Goal: Task Accomplishment & Management: Use online tool/utility

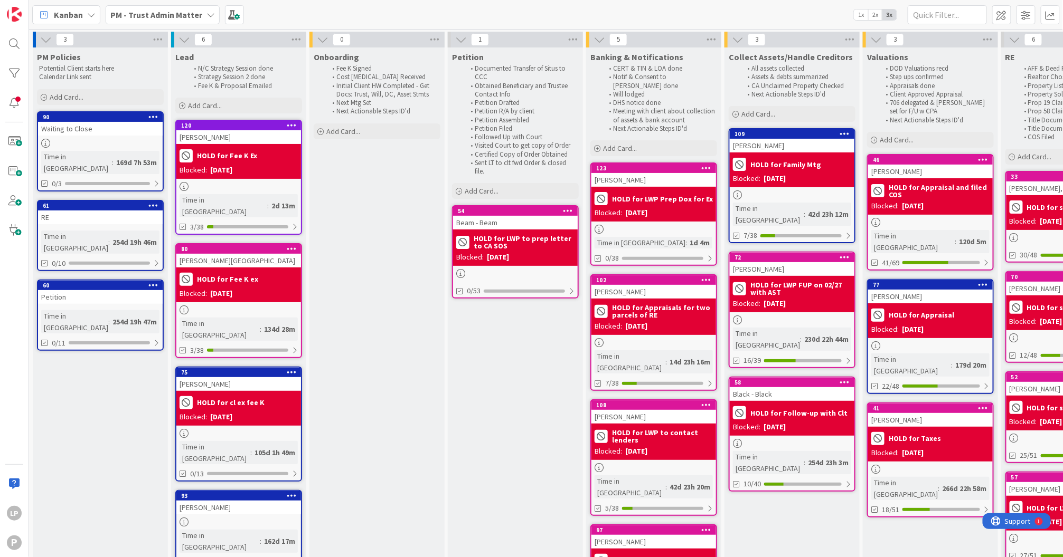
click at [207, 15] on icon at bounding box center [210, 15] width 8 height 8
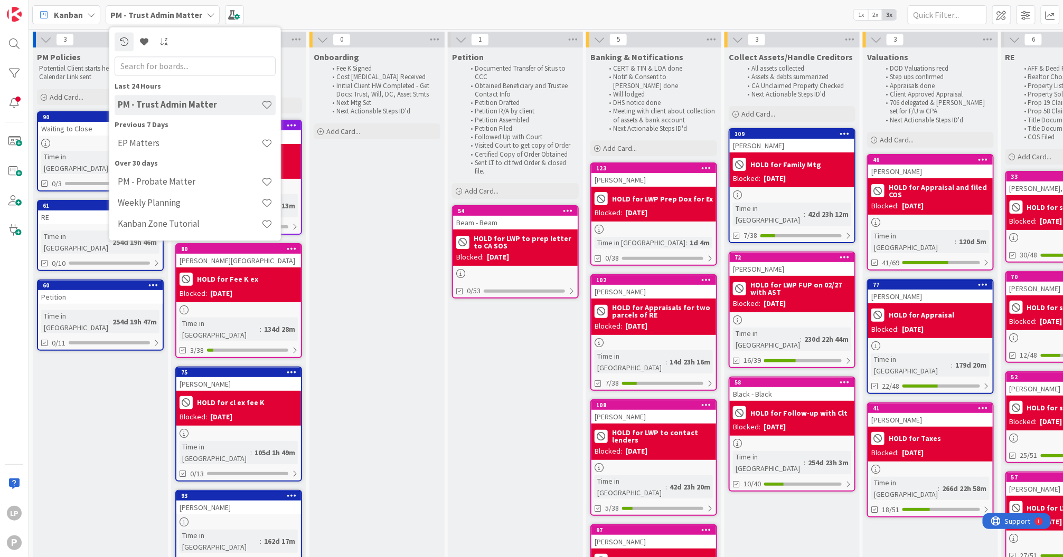
click at [170, 144] on h4 "EP Matters" at bounding box center [190, 143] width 144 height 11
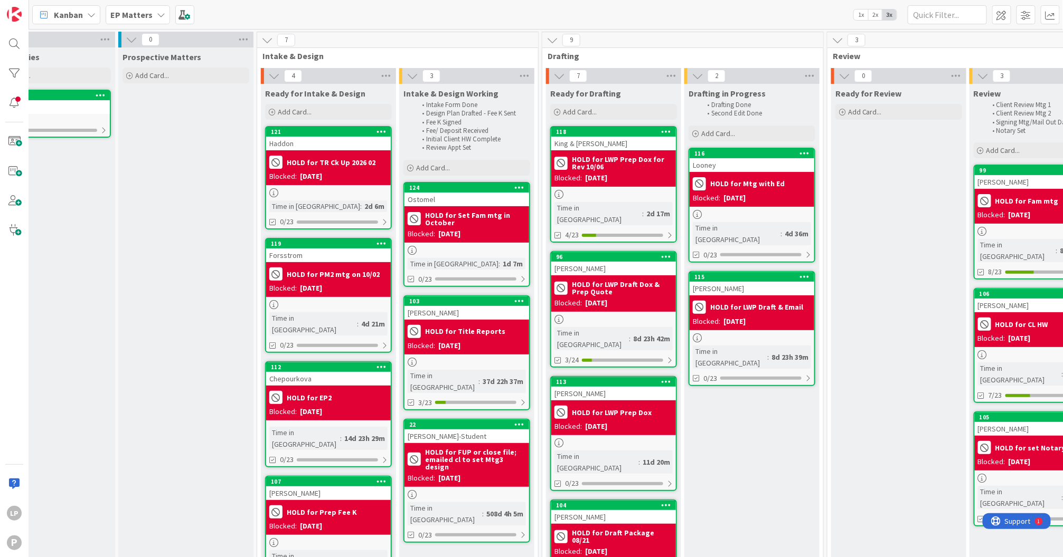
scroll to position [0, 54]
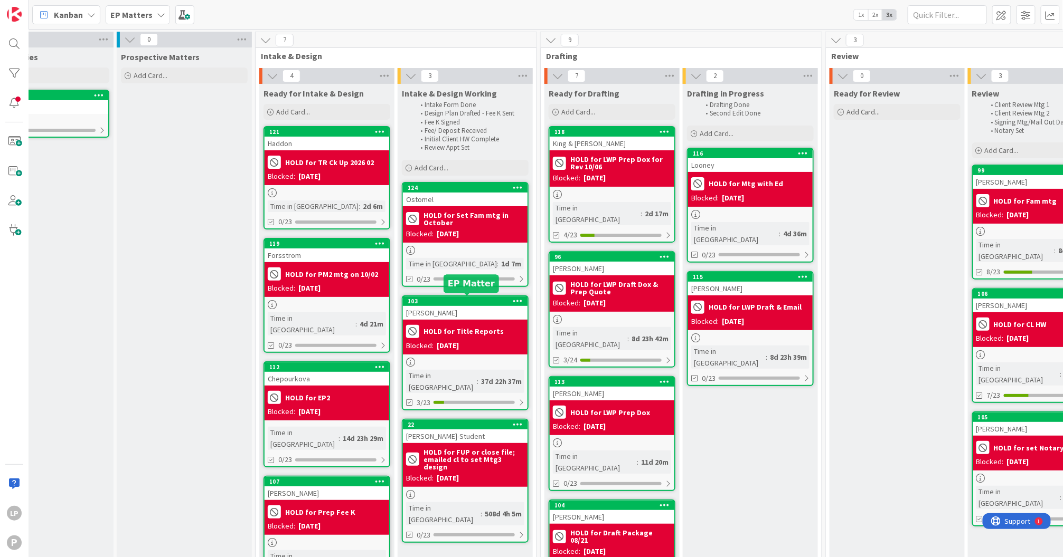
click at [475, 298] on div "103" at bounding box center [468, 301] width 120 height 7
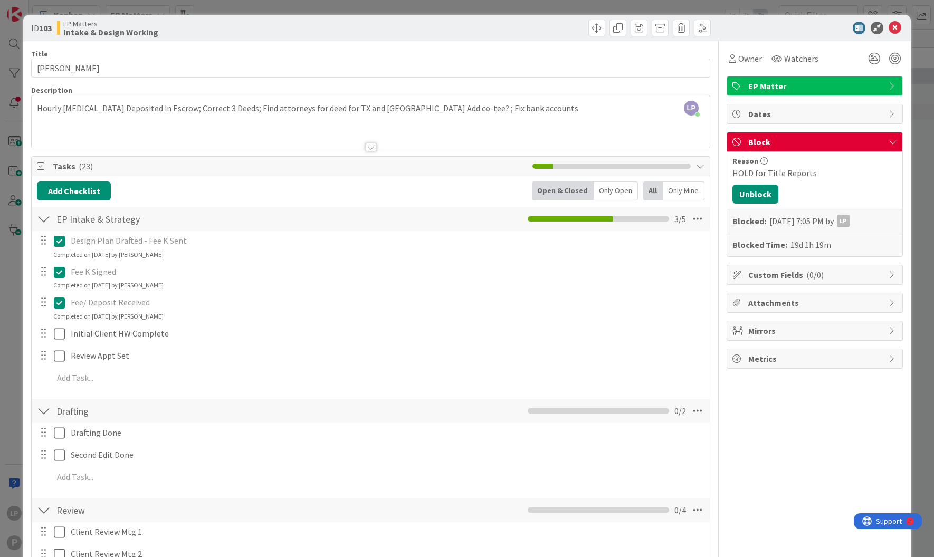
click at [519, 33] on div at bounding box center [542, 28] width 337 height 17
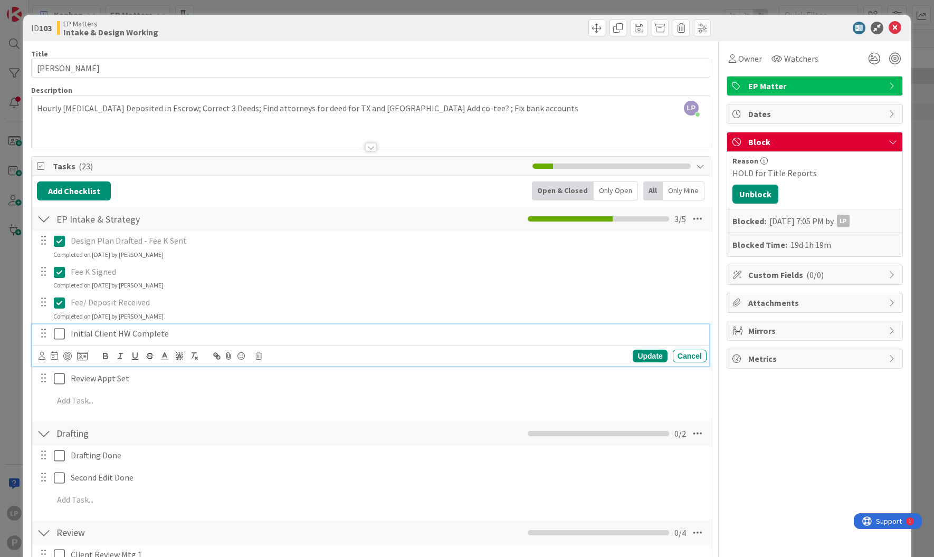
drag, startPoint x: 58, startPoint y: 335, endPoint x: 128, endPoint y: 335, distance: 69.7
click at [58, 335] on icon at bounding box center [59, 334] width 11 height 13
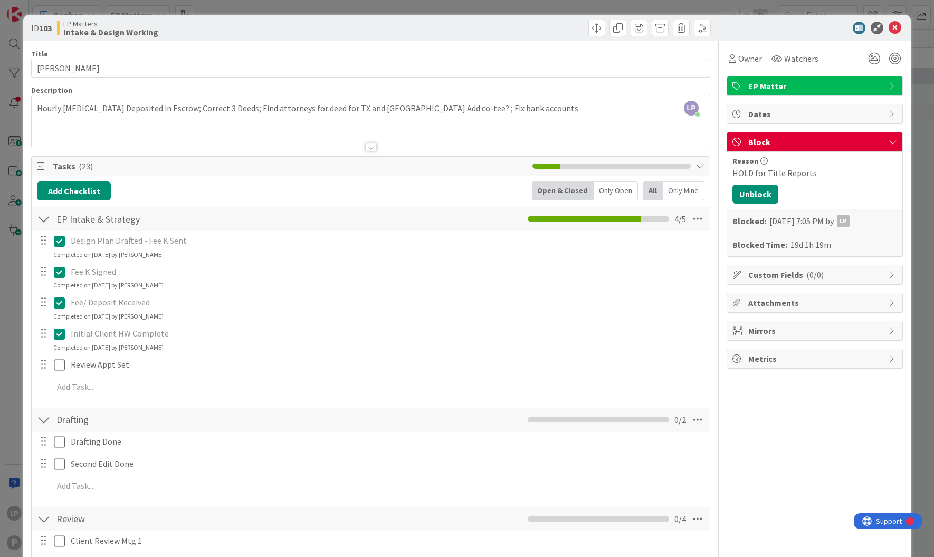
click at [501, 110] on div "LP [PERSON_NAME] joined 4 m ago Hourly [MEDICAL_DATA] Deposited in Escrow; Corr…" at bounding box center [371, 122] width 678 height 52
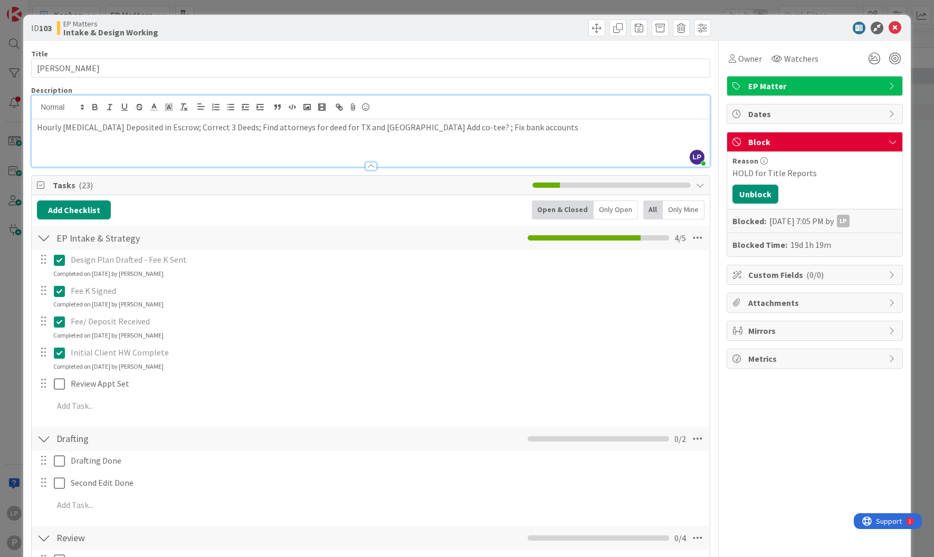
click at [501, 127] on p "Hourly [MEDICAL_DATA] Deposited in Escrow; Correct 3 Deeds; Find attorneys for …" at bounding box center [371, 127] width 668 height 12
click at [528, 126] on p "Hourly [MEDICAL_DATA] Deposited in Escrow; Correct 3 Deeds; Find attorneys for …" at bounding box center [371, 127] width 668 height 12
click at [577, 126] on p "Hourly [MEDICAL_DATA] Deposited in Escrow; Correct 3 Deeds; Find attorneys for …" at bounding box center [371, 127] width 668 height 12
click at [68, 144] on p at bounding box center [371, 140] width 668 height 12
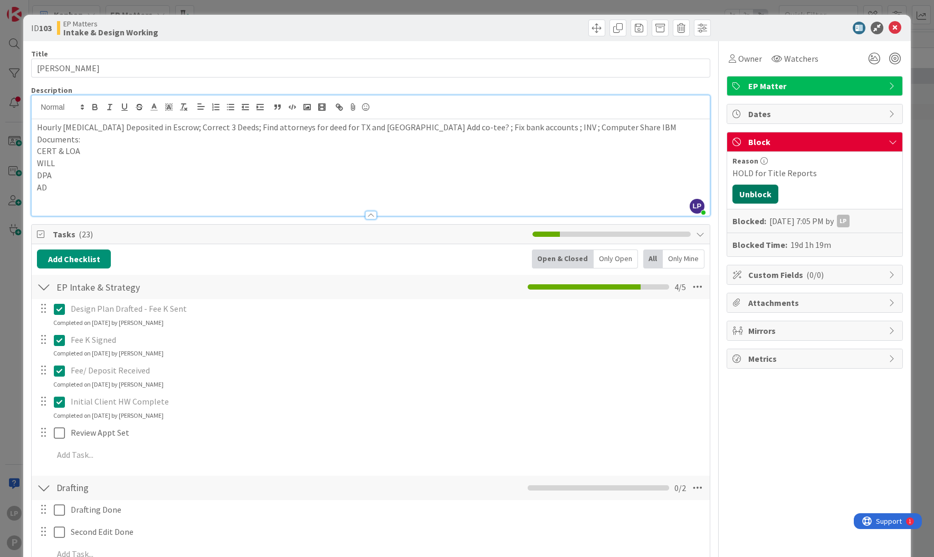
click at [748, 191] on button "Unblock" at bounding box center [756, 194] width 46 height 19
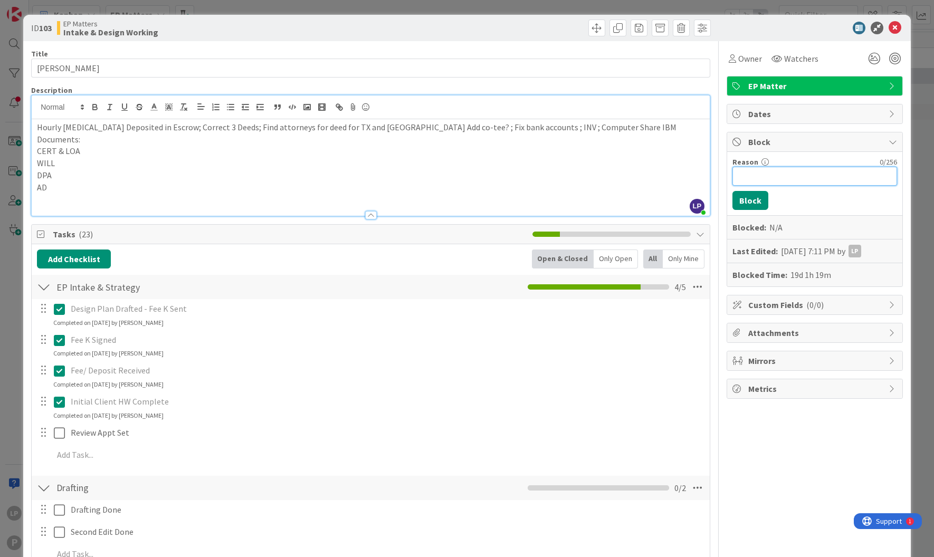
click at [767, 177] on input "Reason" at bounding box center [815, 176] width 165 height 19
paste input "HOLD for Scan Dox & set mtg"
type input "HOLD for Scan Dox & set mtg"
click at [742, 202] on button "Block" at bounding box center [751, 200] width 36 height 19
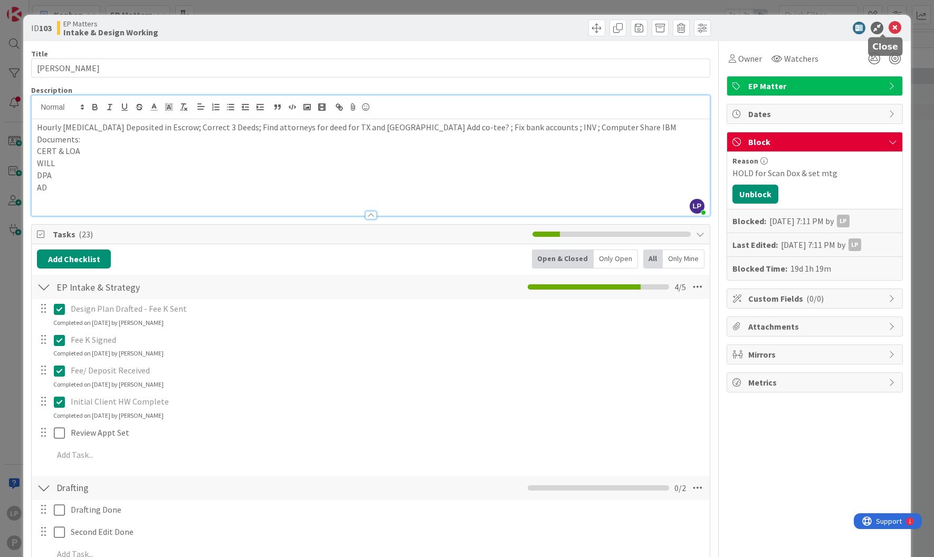
click at [889, 31] on icon at bounding box center [895, 28] width 13 height 13
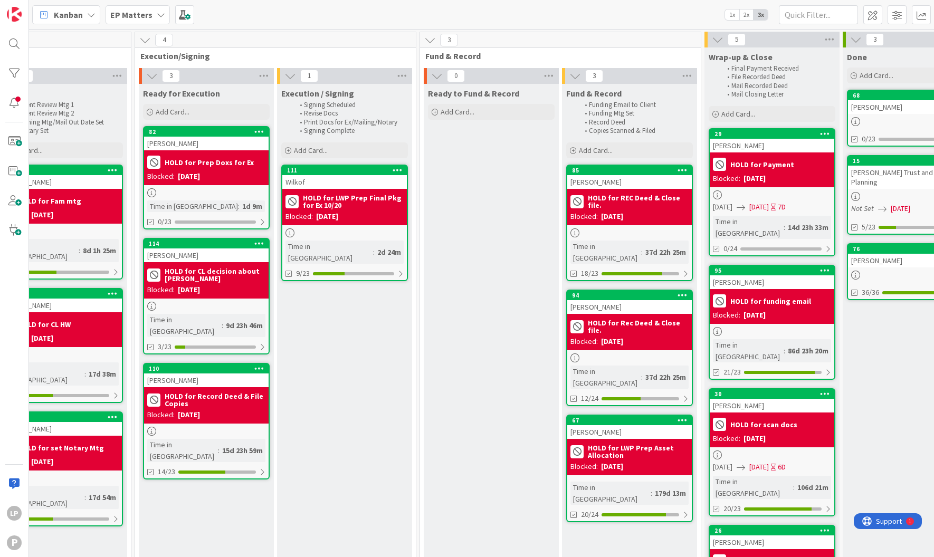
scroll to position [0, 1016]
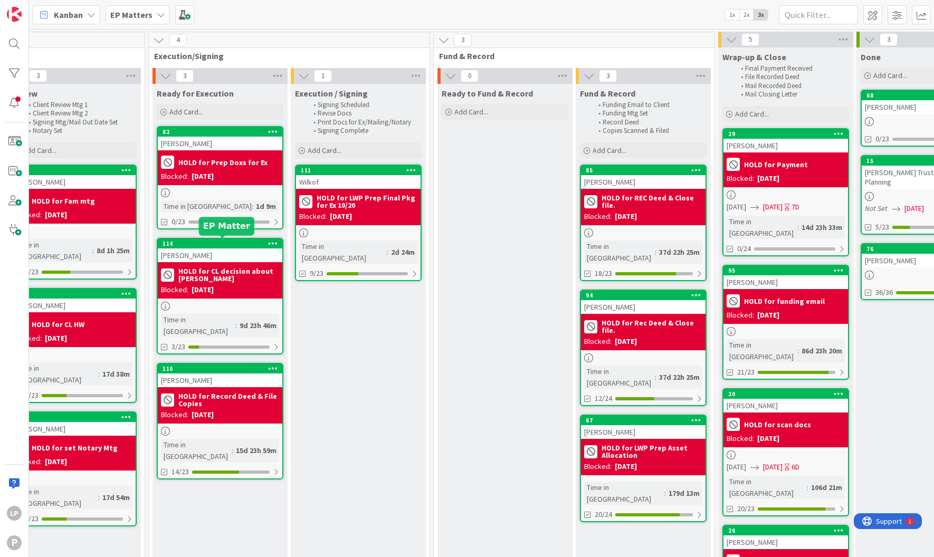
click at [213, 245] on div "114" at bounding box center [223, 243] width 120 height 7
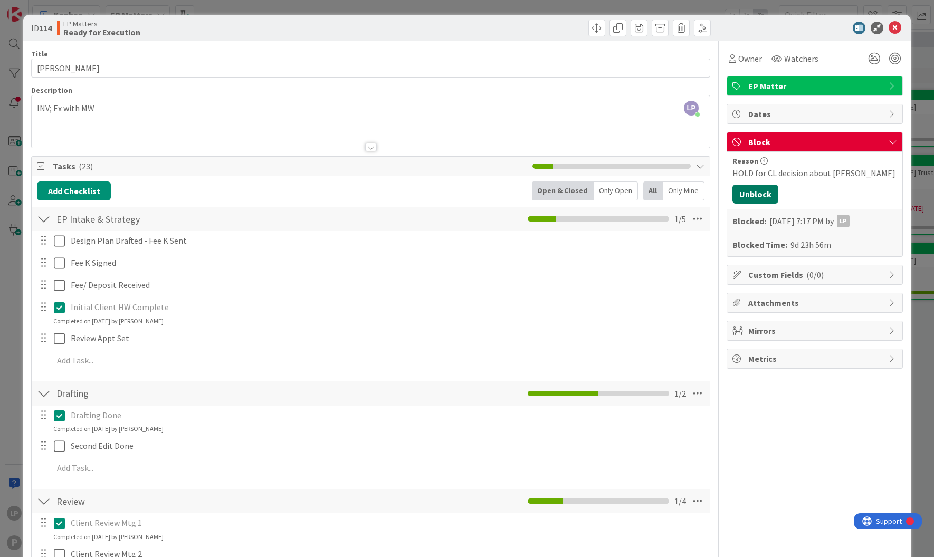
drag, startPoint x: 746, startPoint y: 201, endPoint x: 769, endPoint y: 186, distance: 26.8
click at [746, 201] on button "Unblock" at bounding box center [756, 194] width 46 height 19
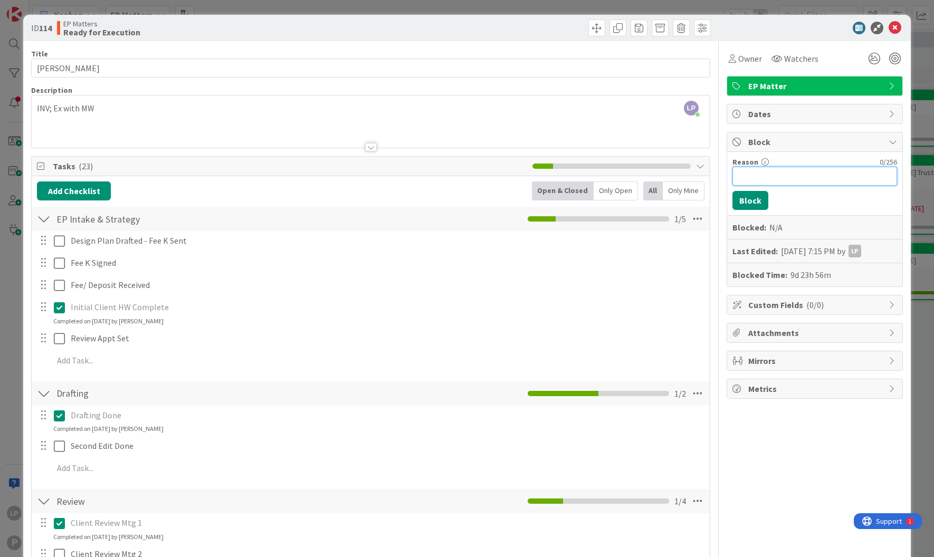
click at [769, 182] on input "Reason" at bounding box center [815, 176] width 165 height 19
paste input "HOLD for Prep final pkg 09/22"
type input "HOLD for Prep final pkg 09/22"
click at [743, 201] on button "Block" at bounding box center [751, 200] width 36 height 19
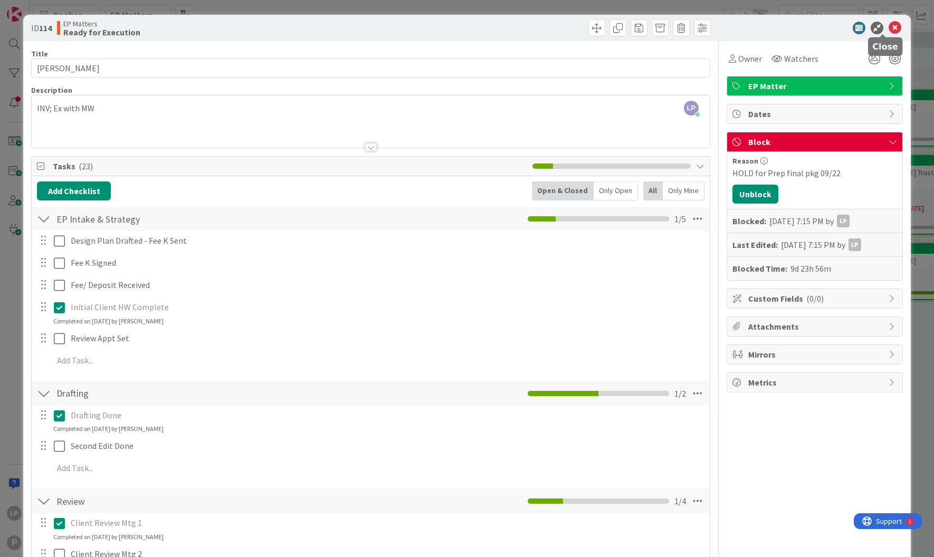
click at [889, 30] on icon at bounding box center [895, 28] width 13 height 13
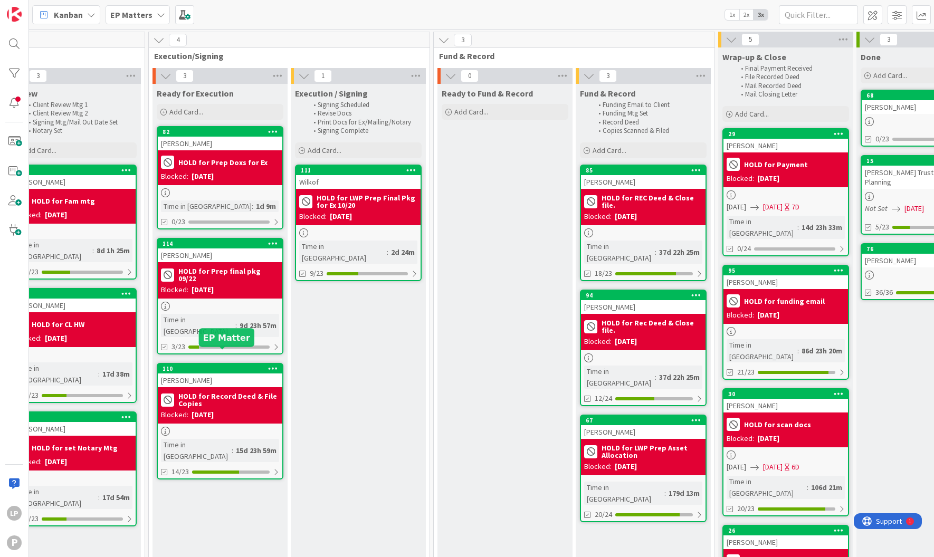
click at [226, 365] on div "110" at bounding box center [223, 368] width 120 height 7
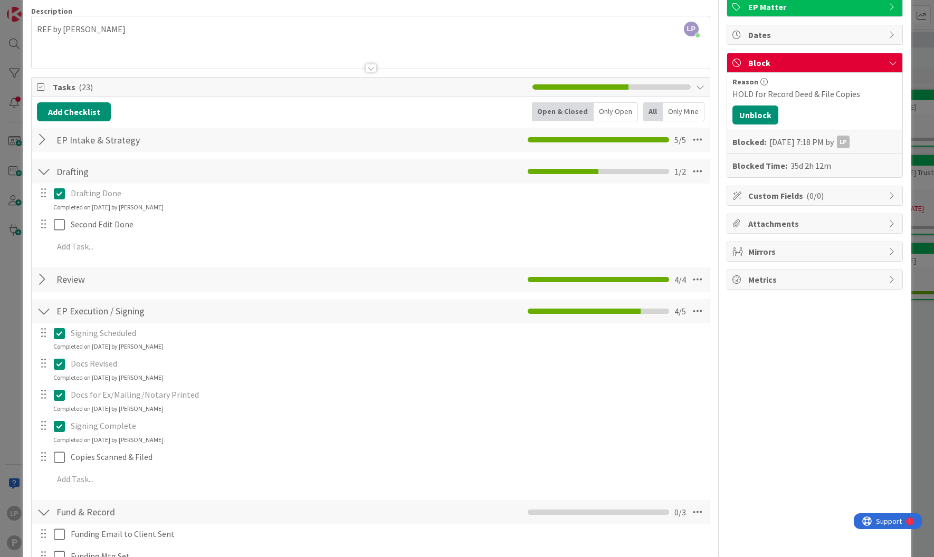
scroll to position [158, 0]
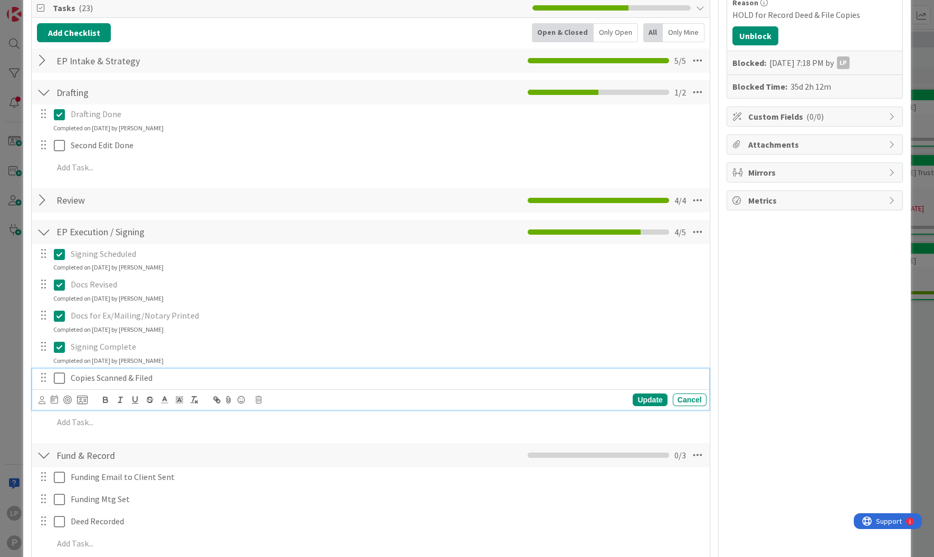
click at [61, 376] on icon at bounding box center [59, 378] width 11 height 13
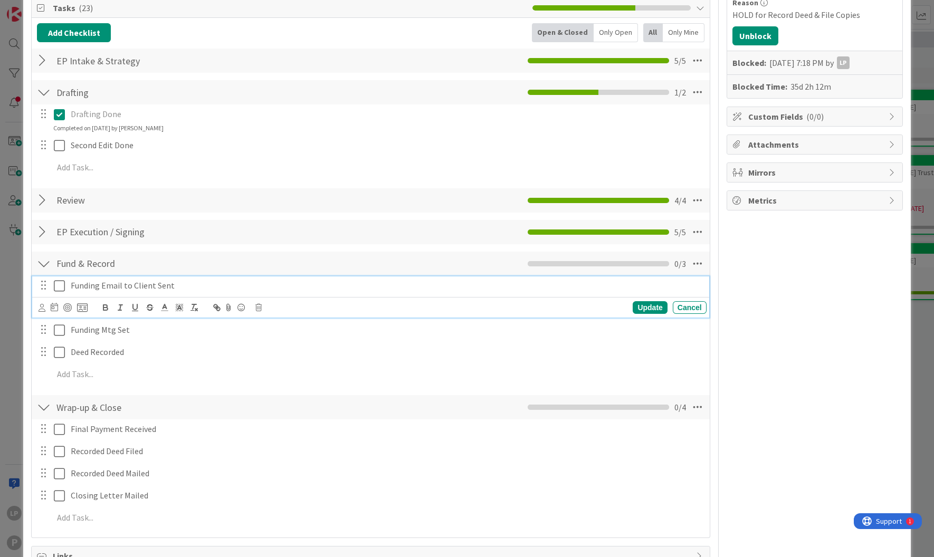
click at [58, 285] on icon at bounding box center [59, 286] width 11 height 13
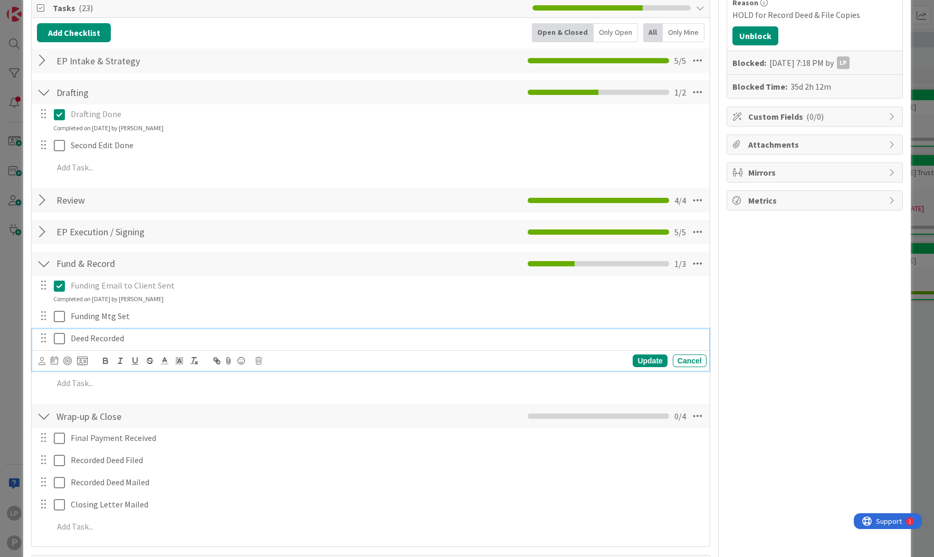
click at [56, 341] on icon at bounding box center [59, 339] width 11 height 13
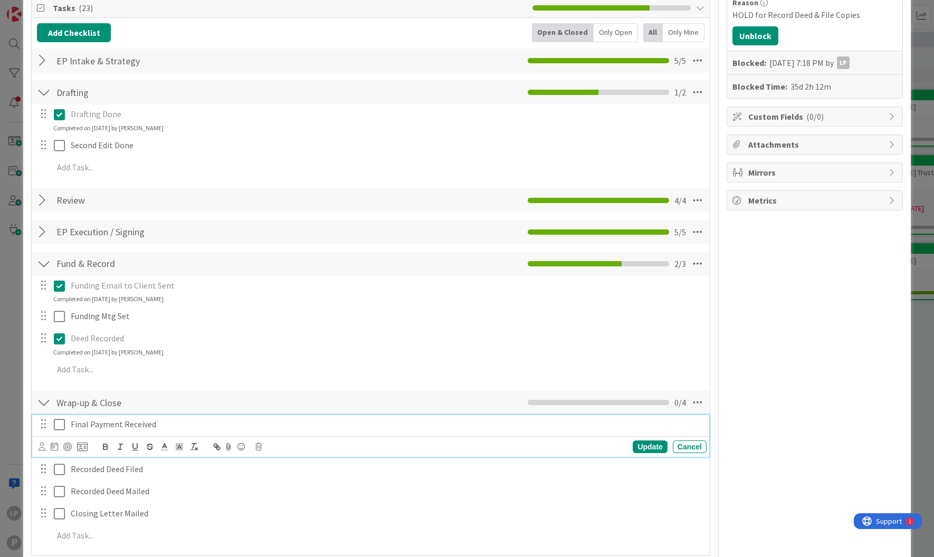
click at [56, 427] on icon at bounding box center [59, 425] width 11 height 13
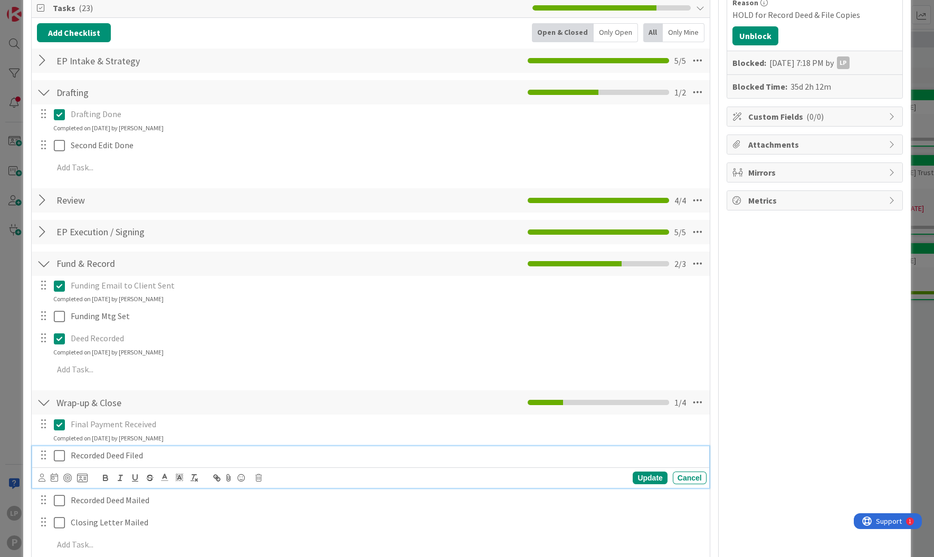
click at [56, 457] on icon at bounding box center [59, 456] width 11 height 13
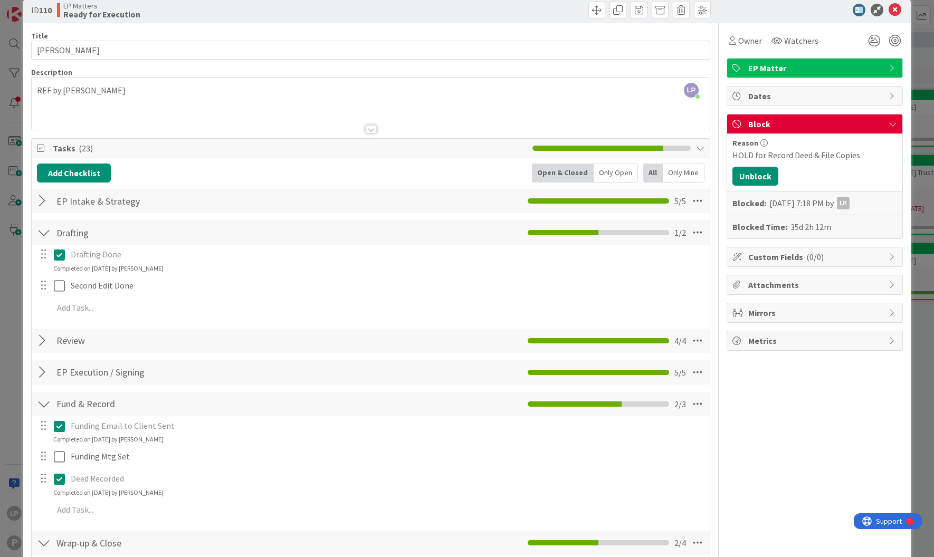
scroll to position [0, 0]
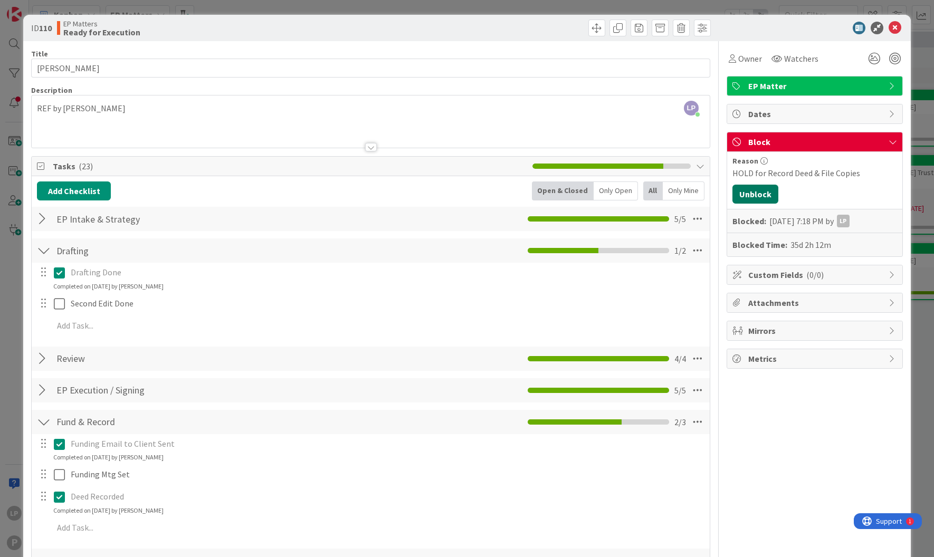
click at [743, 196] on button "Unblock" at bounding box center [756, 194] width 46 height 19
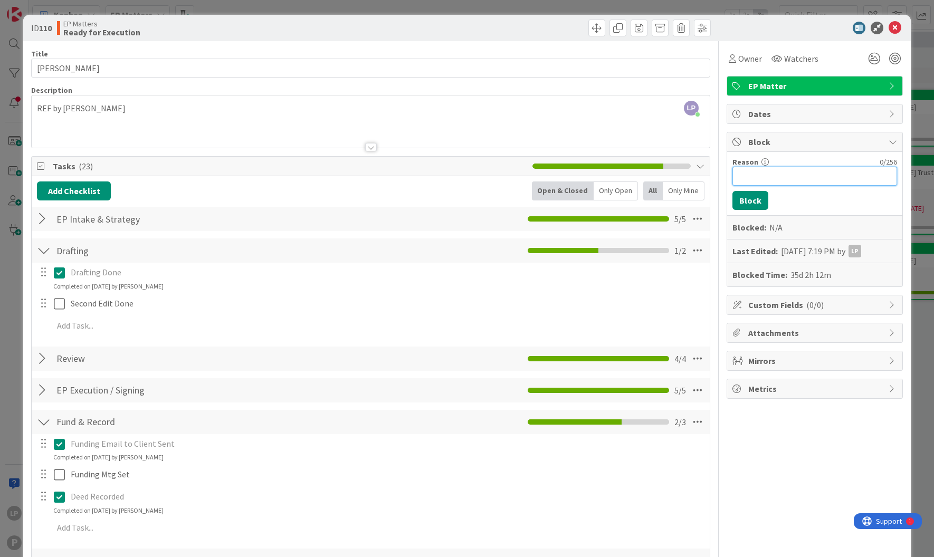
click at [774, 180] on input "Reason" at bounding box center [815, 176] width 165 height 19
paste input "HOLD for mail deed & closing letter"
type input "HOLD for mail deed & closing letter"
click at [742, 199] on button "Block" at bounding box center [751, 200] width 36 height 19
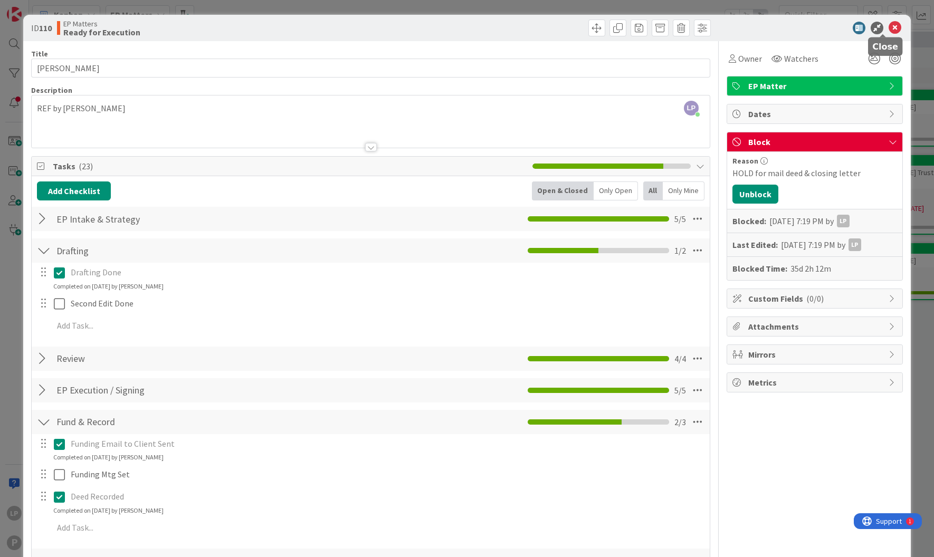
click at [889, 27] on icon at bounding box center [895, 28] width 13 height 13
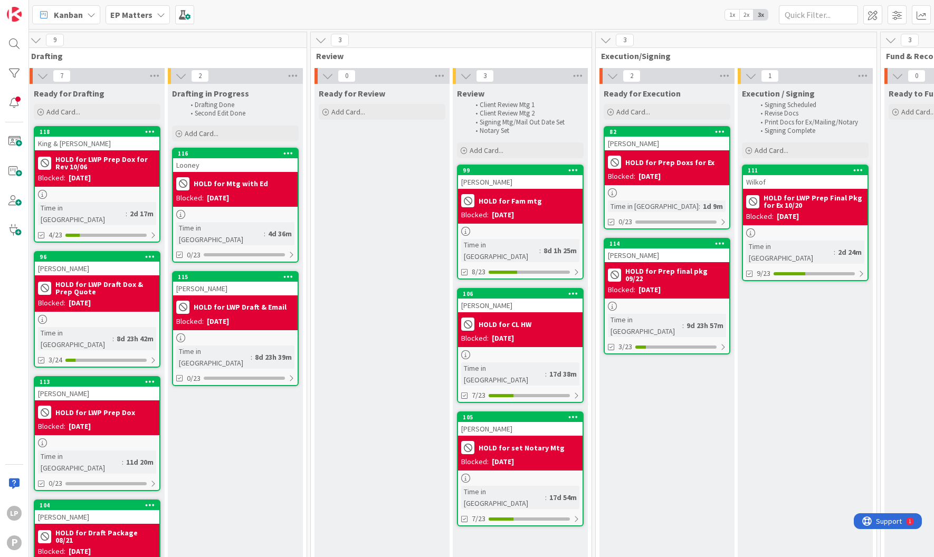
scroll to position [0, 546]
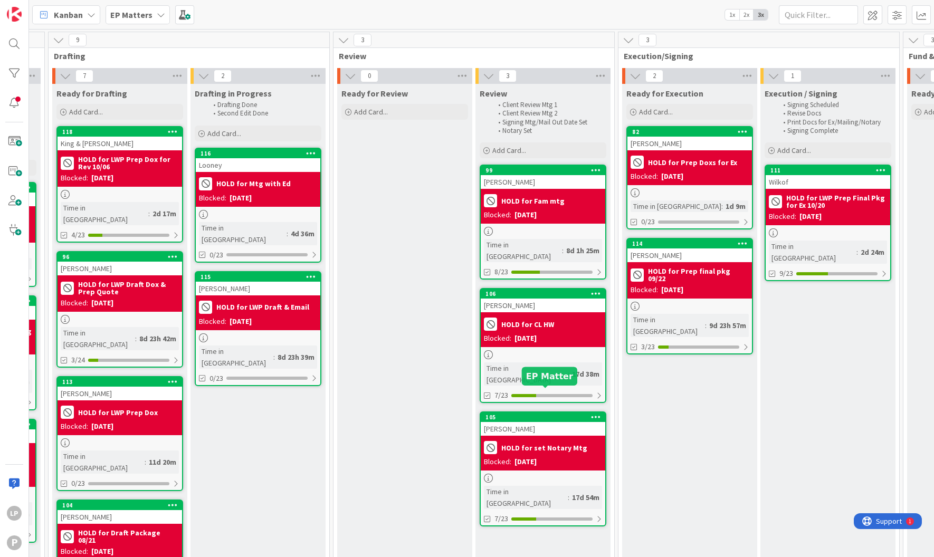
click at [548, 414] on div "105" at bounding box center [546, 417] width 120 height 7
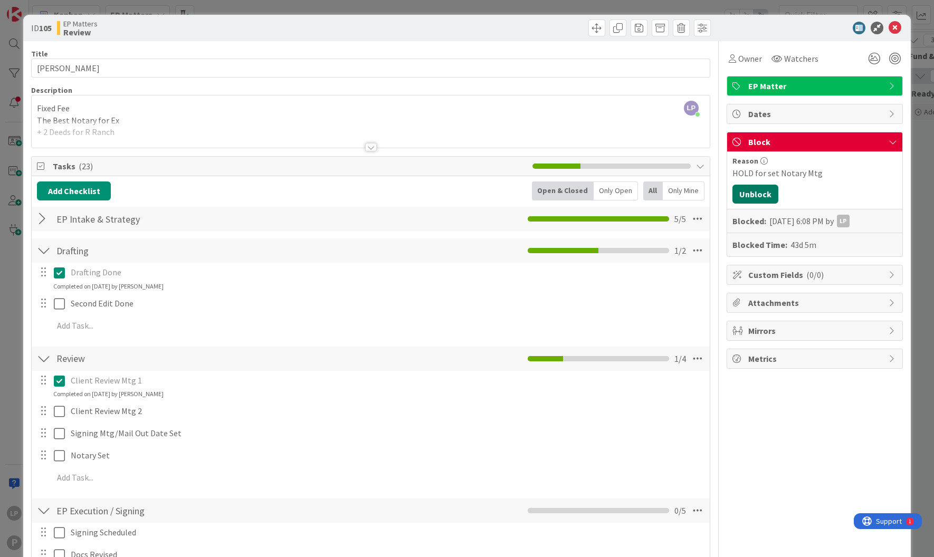
click at [753, 193] on button "Unblock" at bounding box center [756, 194] width 46 height 19
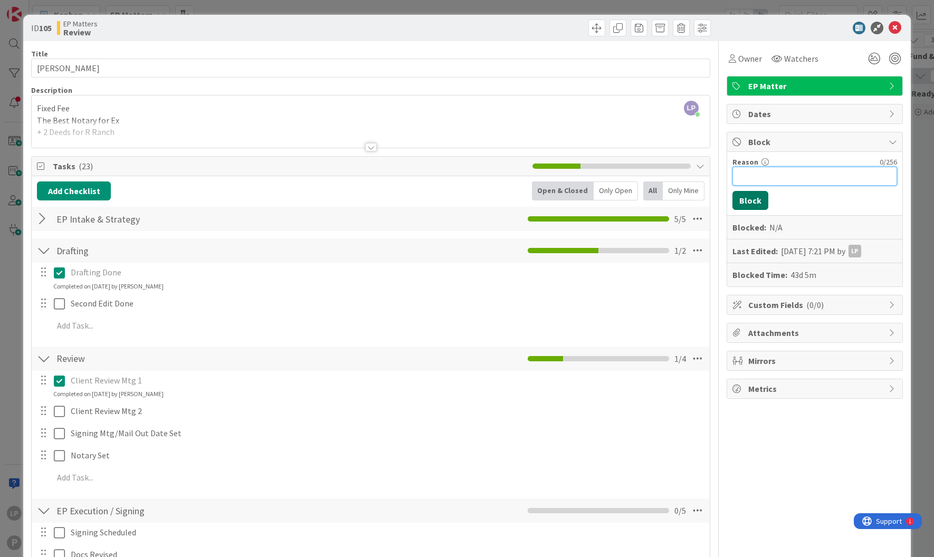
click at [777, 176] on input "Reason" at bounding box center [815, 176] width 165 height 19
paste input "HOLD for LWP Prep Dox Pkg for EX & FedEx"
click at [855, 178] on input "HOLD for LWP Prep Dox Pkg for EX & FedEx" at bounding box center [815, 176] width 165 height 19
drag, startPoint x: 847, startPoint y: 177, endPoint x: 886, endPoint y: 177, distance: 38.5
click at [886, 177] on div "Reason 40 / 256 HOLD for LWP Prep Dox Pkg for EX & FedEx Block Blocked: N/A Las…" at bounding box center [814, 219] width 175 height 135
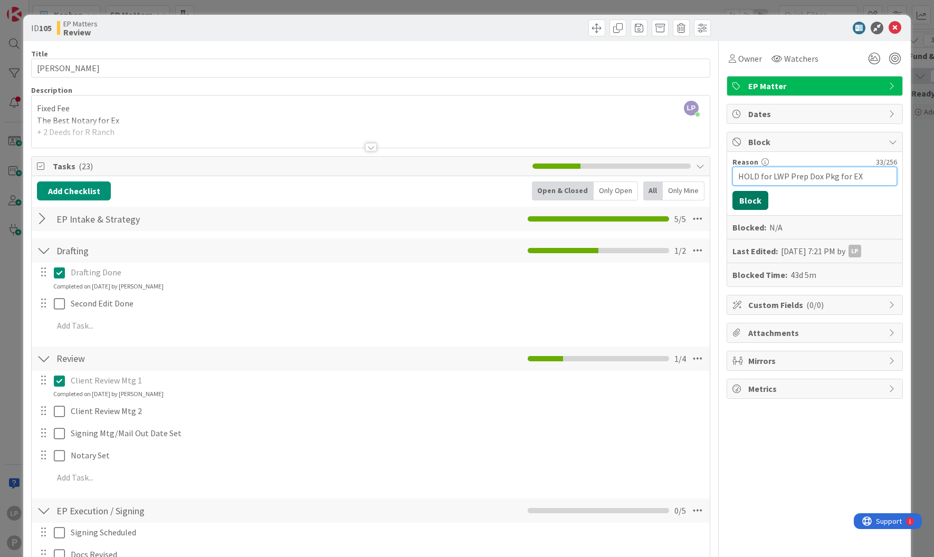
type input "HOLD for LWP Prep Dox Pkg for EX"
click at [744, 204] on button "Block" at bounding box center [751, 200] width 36 height 19
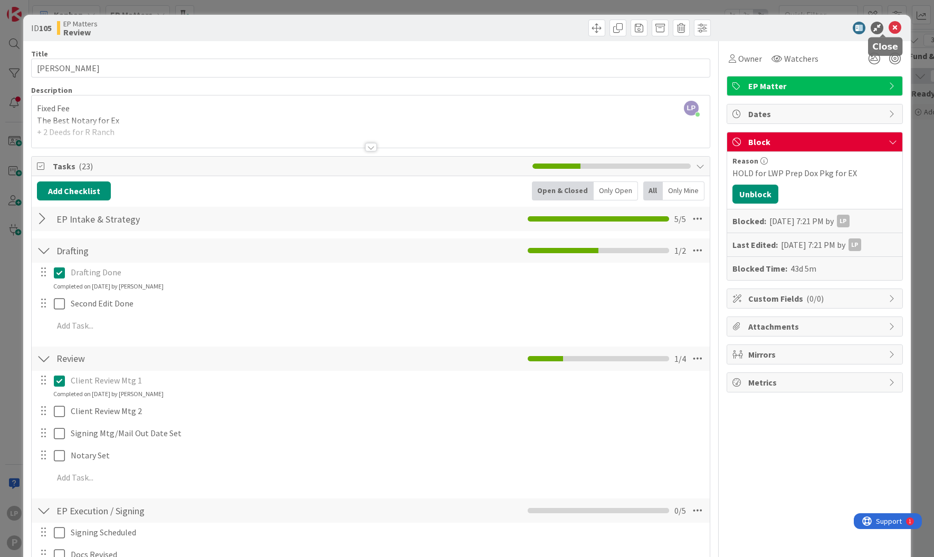
drag, startPoint x: 881, startPoint y: 29, endPoint x: 736, endPoint y: 169, distance: 202.3
click at [889, 29] on icon at bounding box center [895, 28] width 13 height 13
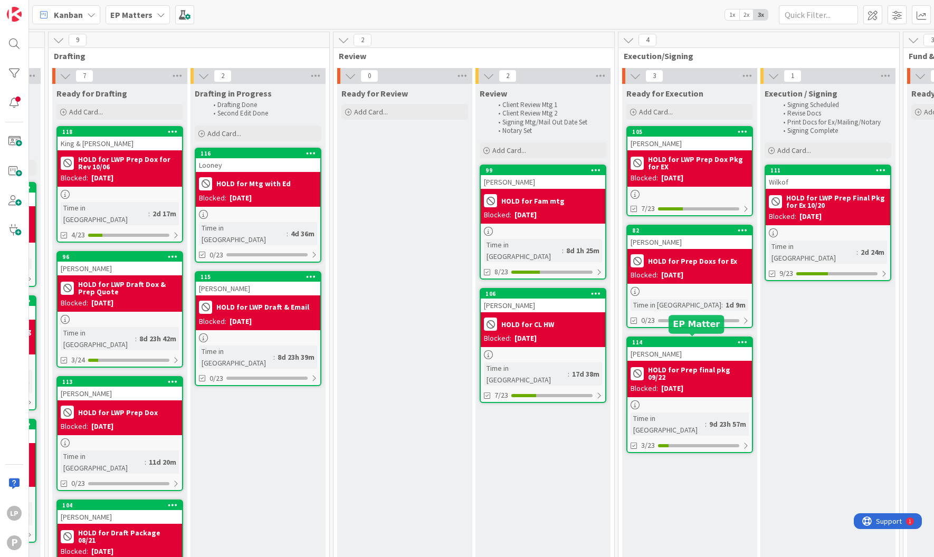
click at [667, 339] on div "114" at bounding box center [692, 342] width 120 height 7
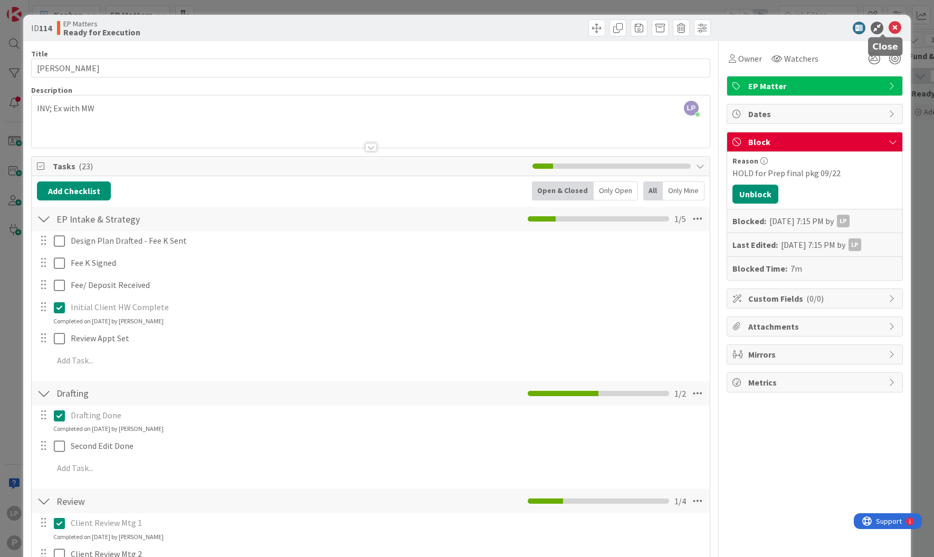
click at [889, 29] on icon at bounding box center [895, 28] width 13 height 13
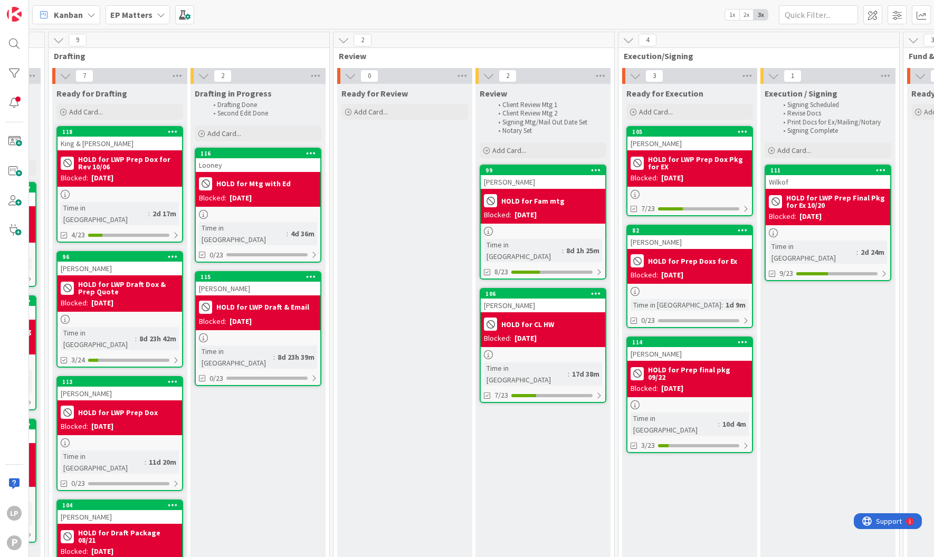
click at [577, 11] on div "Kanban EP Matters 1x 2x 3x" at bounding box center [481, 14] width 905 height 29
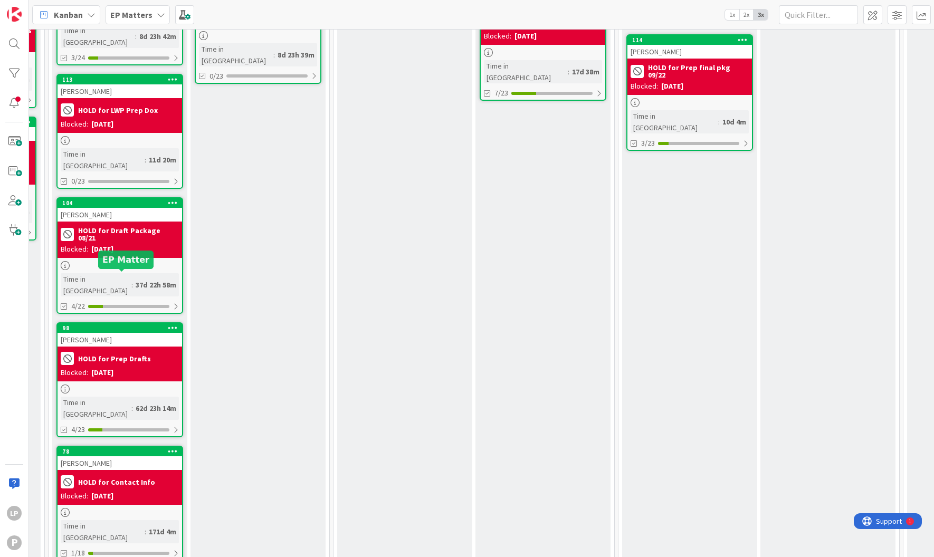
click at [119, 325] on div "98" at bounding box center [122, 328] width 120 height 7
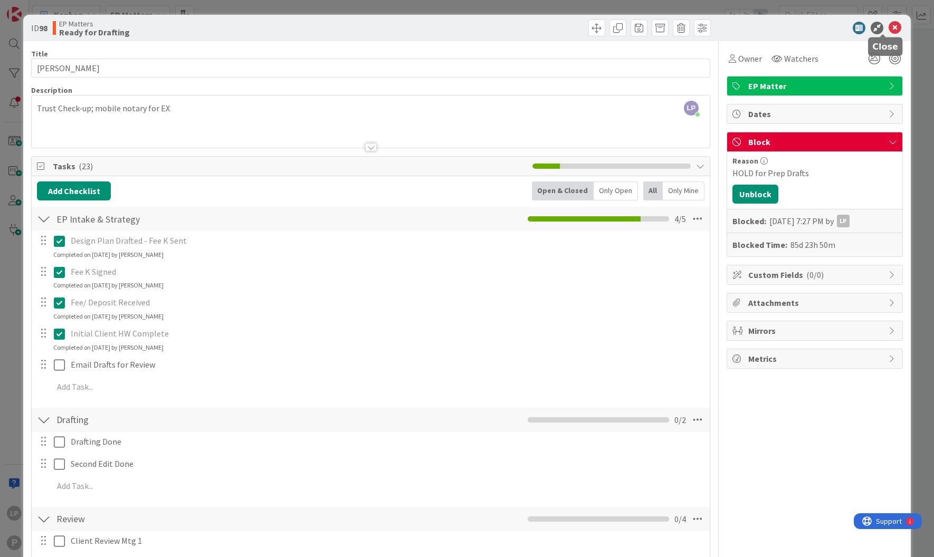
click at [889, 29] on icon at bounding box center [895, 28] width 13 height 13
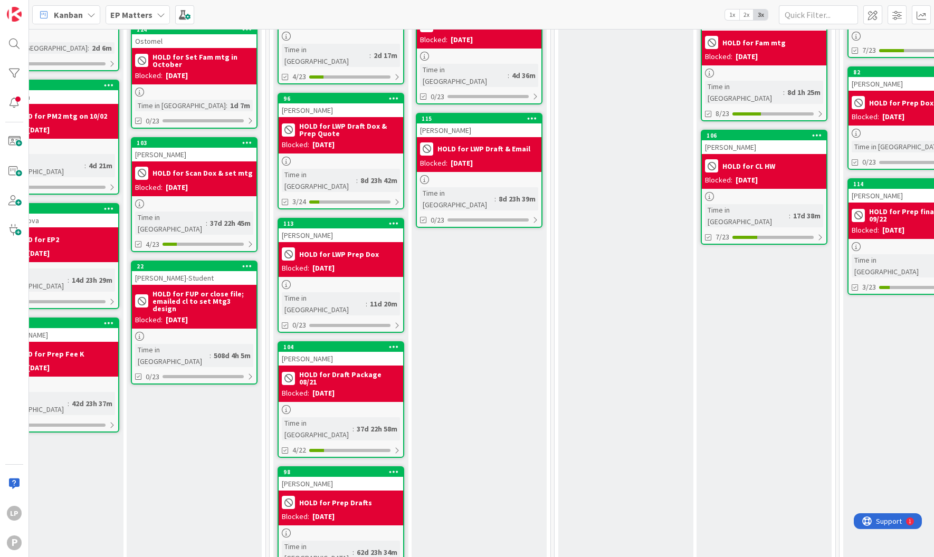
scroll to position [79, 325]
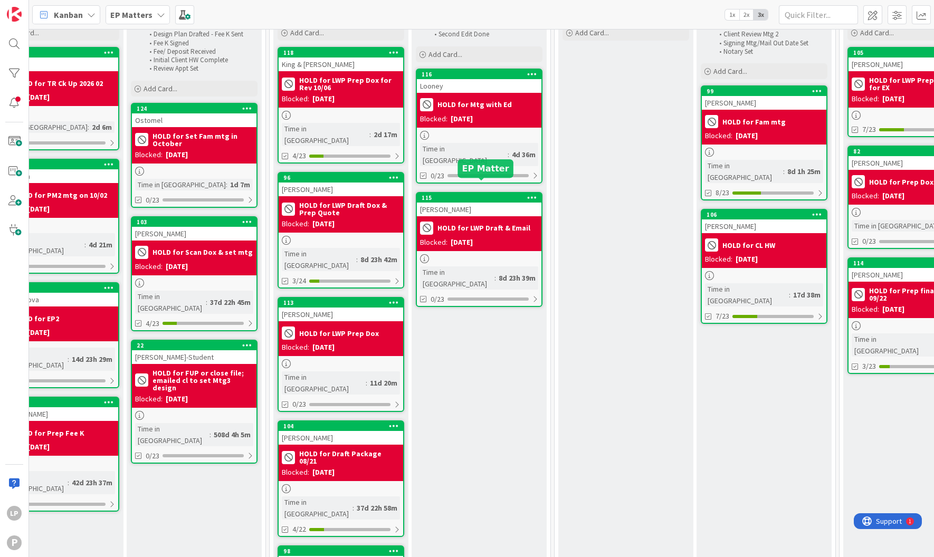
click at [479, 194] on div "115" at bounding box center [482, 197] width 120 height 7
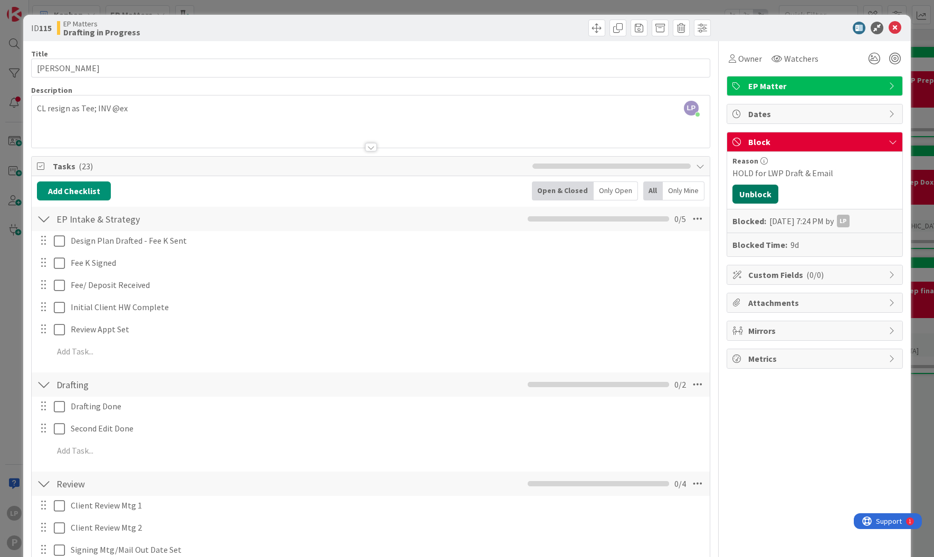
drag, startPoint x: 748, startPoint y: 196, endPoint x: 822, endPoint y: 272, distance: 106.0
click at [748, 196] on button "Unblock" at bounding box center [756, 194] width 46 height 19
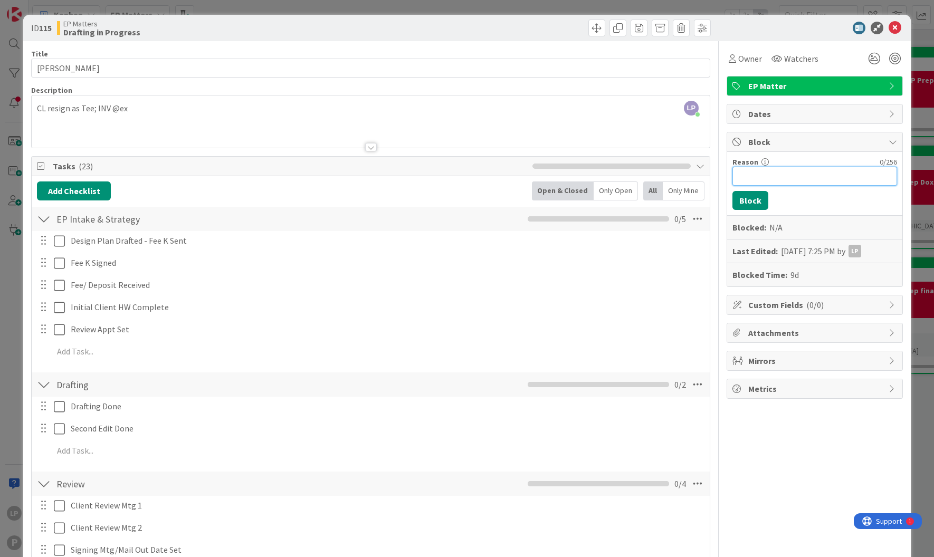
click at [793, 173] on input "Reason" at bounding box center [815, 176] width 165 height 19
paste input "HOLD for CC from clt"
type input "HOLD for CC from clt"
click at [736, 198] on button "Block" at bounding box center [751, 200] width 36 height 19
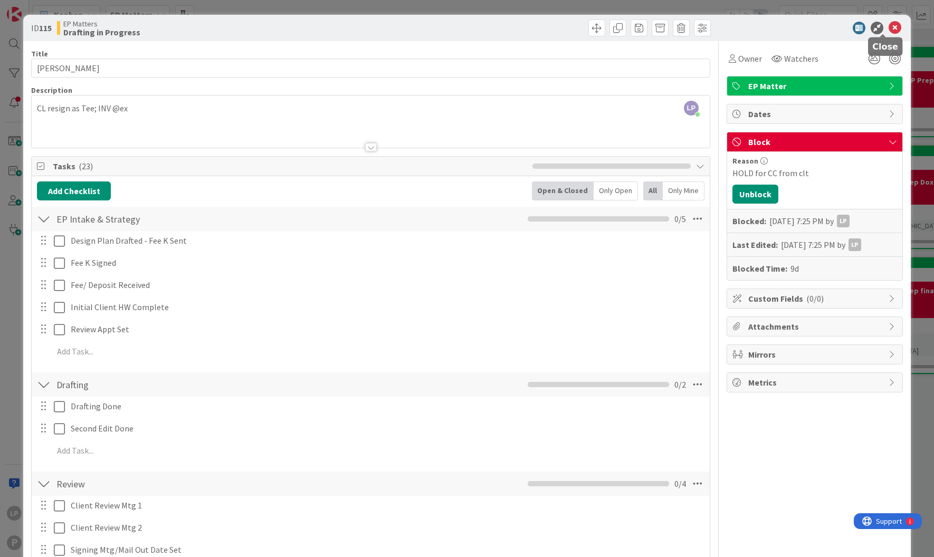
click at [889, 29] on icon at bounding box center [895, 28] width 13 height 13
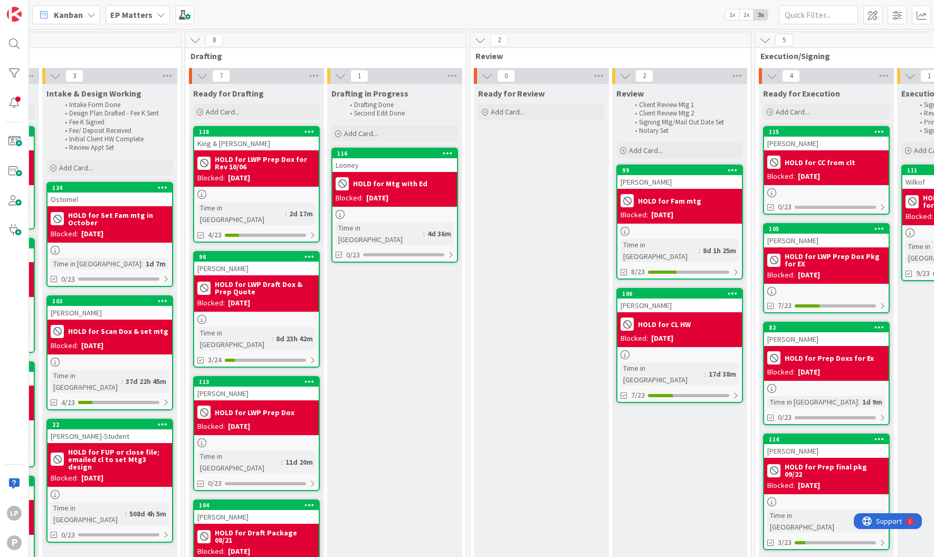
scroll to position [0, 405]
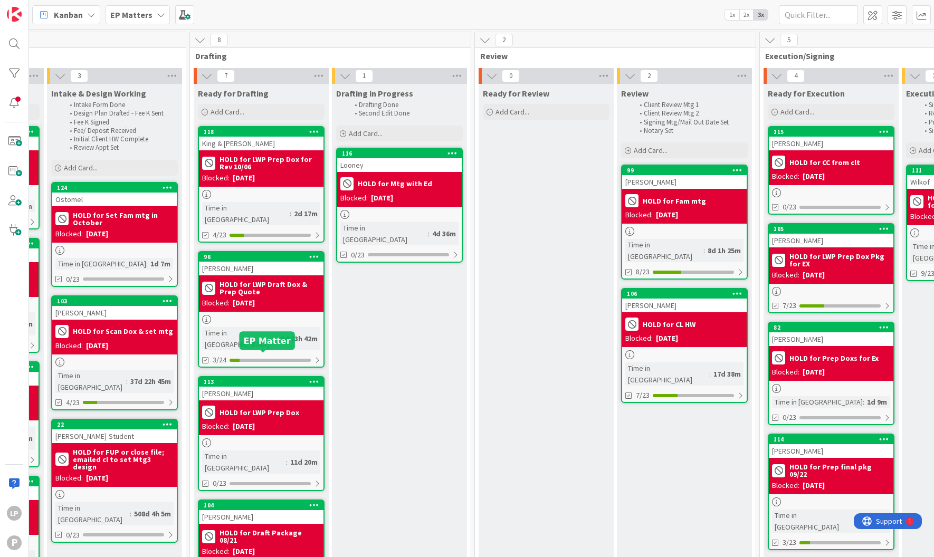
click at [240, 378] on div "113" at bounding box center [264, 381] width 120 height 7
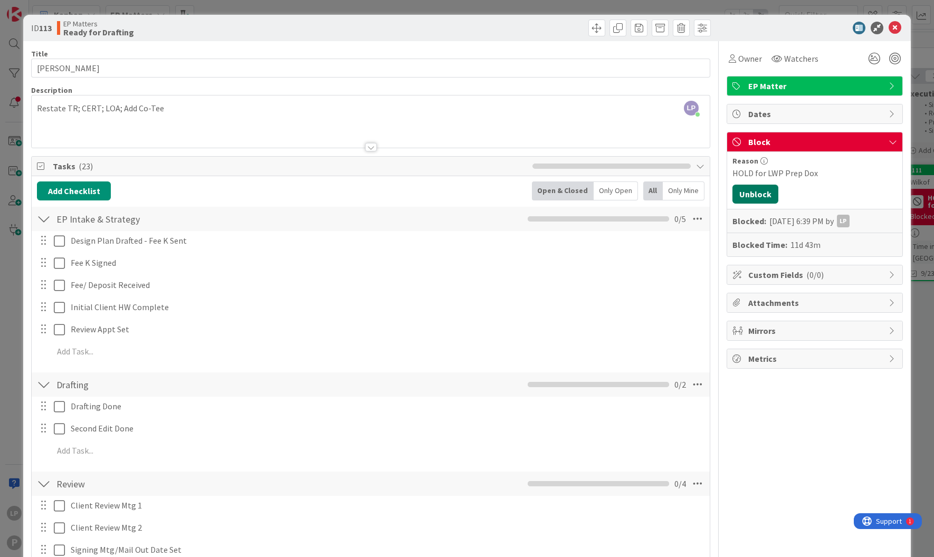
drag, startPoint x: 747, startPoint y: 192, endPoint x: 916, endPoint y: 316, distance: 210.0
click at [747, 192] on button "Unblock" at bounding box center [756, 194] width 46 height 19
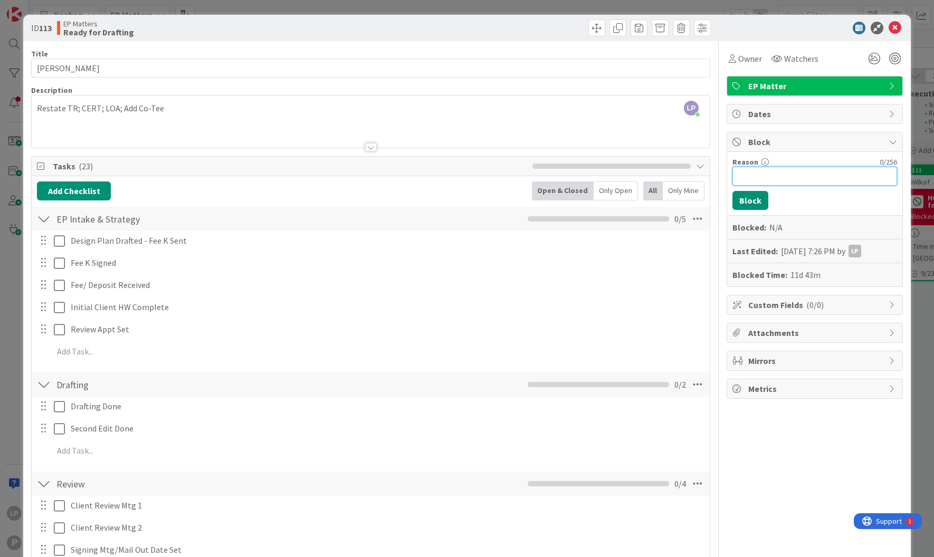
click at [802, 177] on input "Reason" at bounding box center [815, 176] width 165 height 19
paste input "HOLD for CC from clt"
type input "HOLD for CC from clt"
click at [737, 199] on button "Block" at bounding box center [751, 200] width 36 height 19
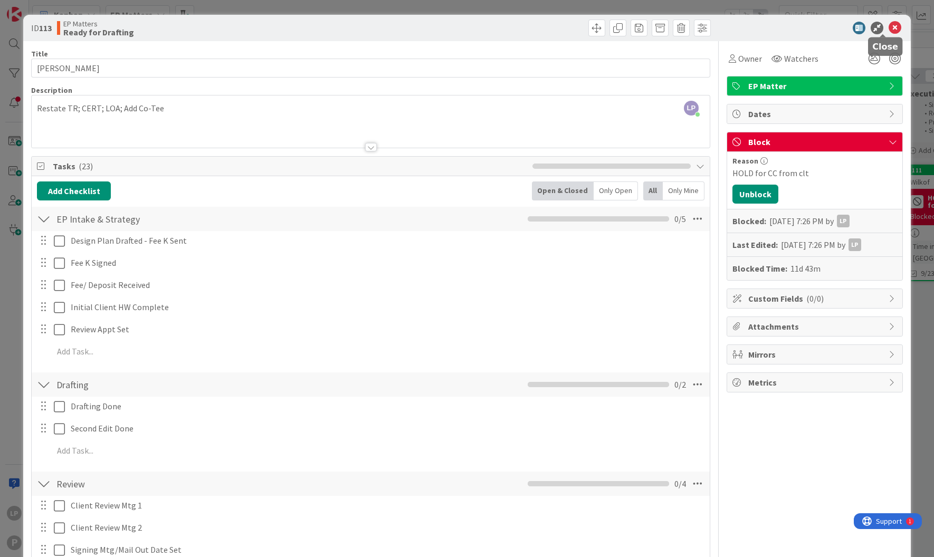
click at [889, 29] on icon at bounding box center [895, 28] width 13 height 13
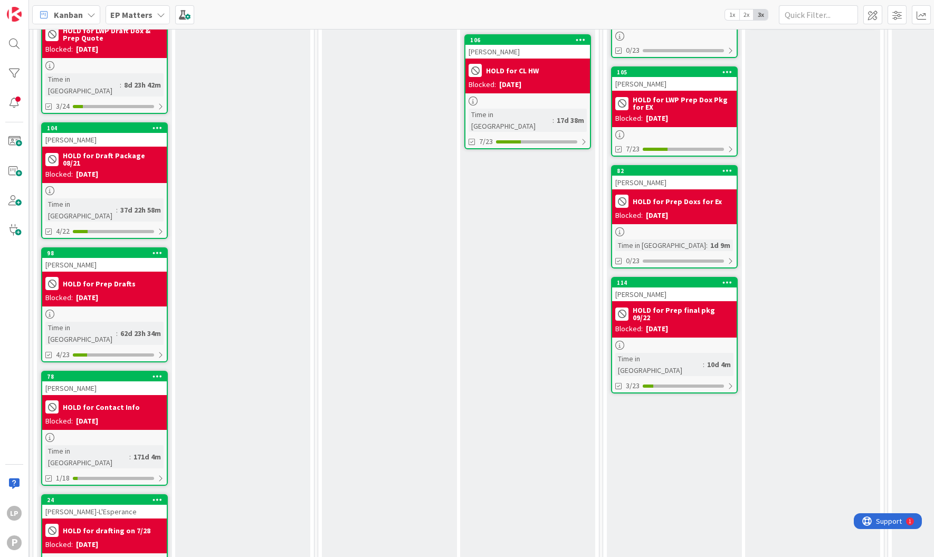
scroll to position [262, 562]
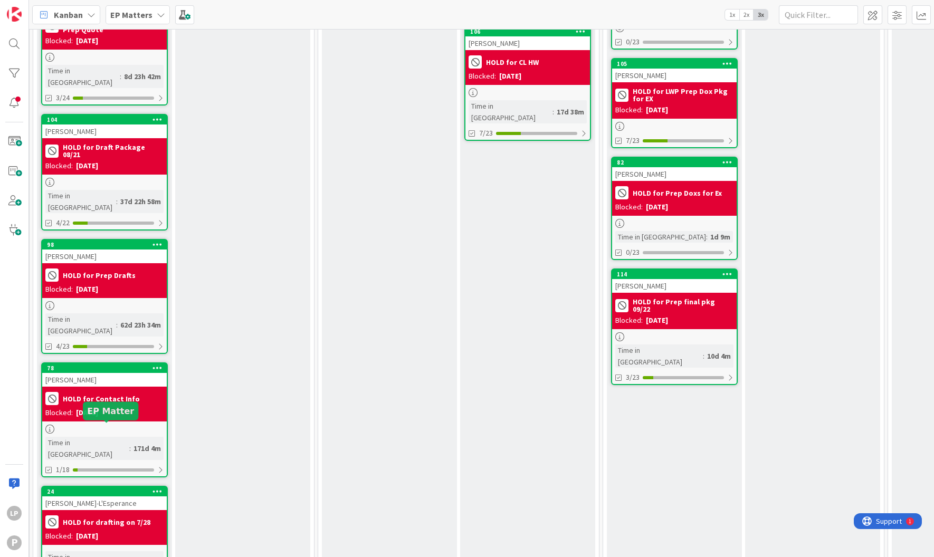
click at [112, 488] on div "24" at bounding box center [107, 491] width 120 height 7
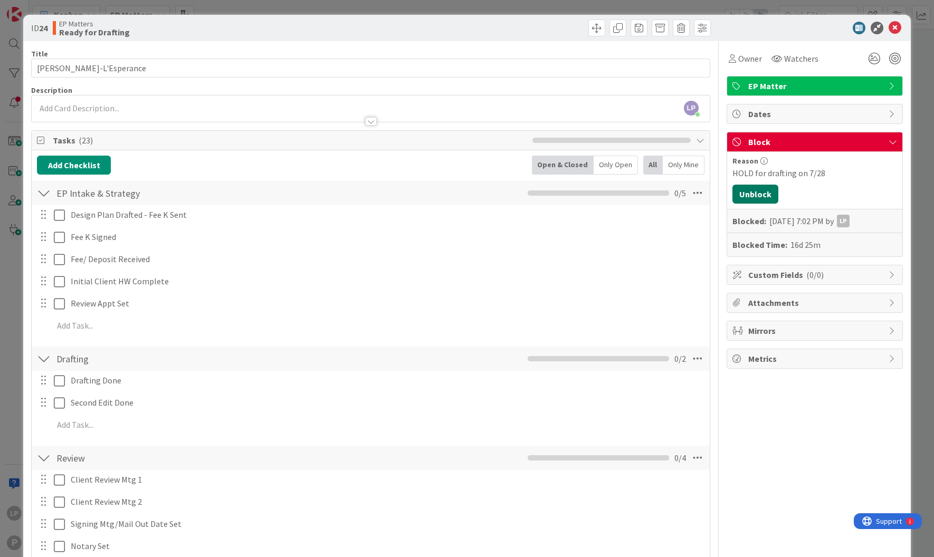
click at [757, 193] on button "Unblock" at bounding box center [756, 194] width 46 height 19
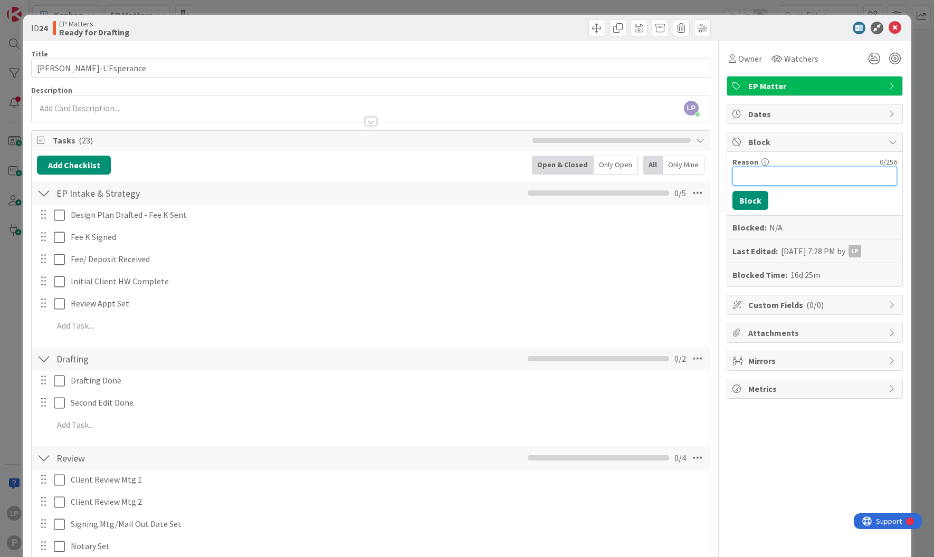
click at [779, 179] on input "Reason" at bounding box center [815, 176] width 165 height 19
paste input "HOLD for drafting on 09/20"
type input "HOLD for drafting on 09/20"
click at [742, 205] on button "Block" at bounding box center [751, 200] width 36 height 19
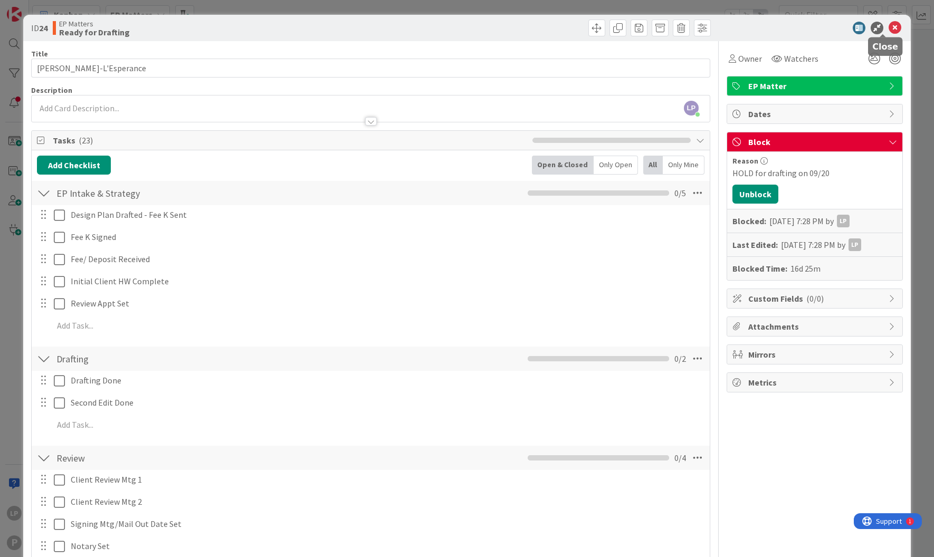
click at [889, 27] on icon at bounding box center [895, 28] width 13 height 13
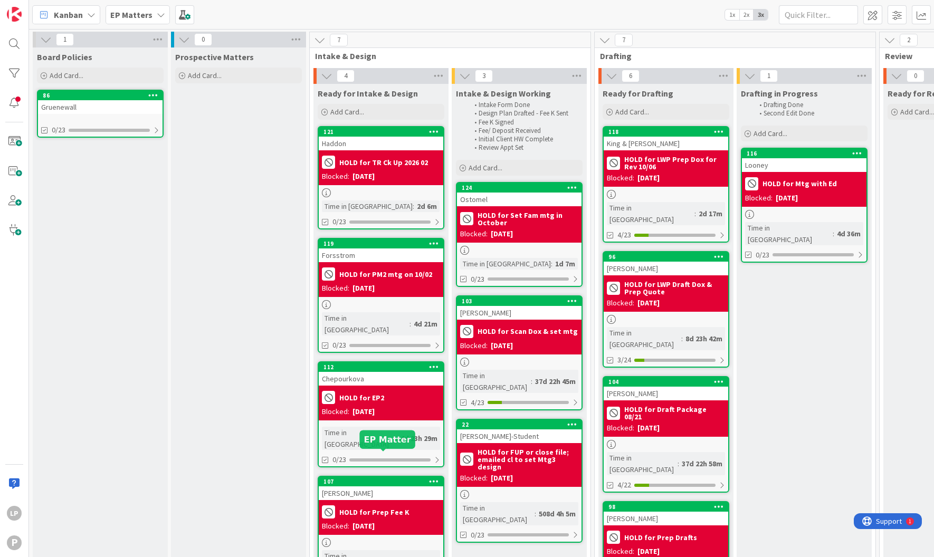
click at [389, 478] on div "107" at bounding box center [384, 481] width 120 height 7
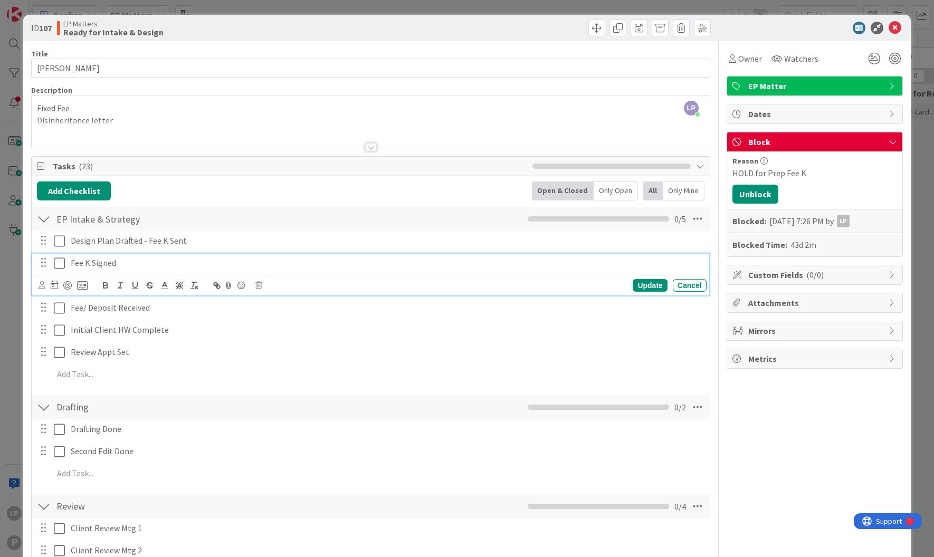
click at [58, 267] on icon at bounding box center [59, 263] width 11 height 13
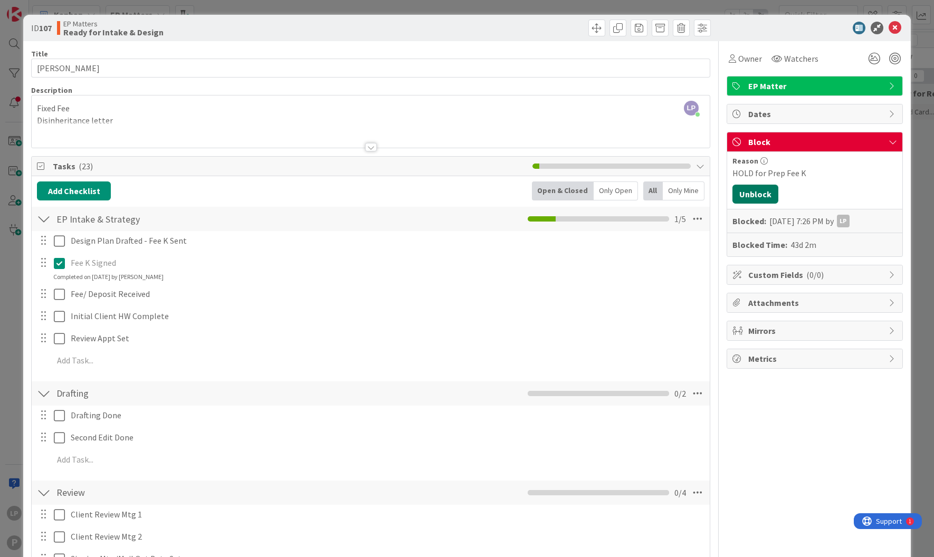
click at [750, 193] on button "Unblock" at bounding box center [756, 194] width 46 height 19
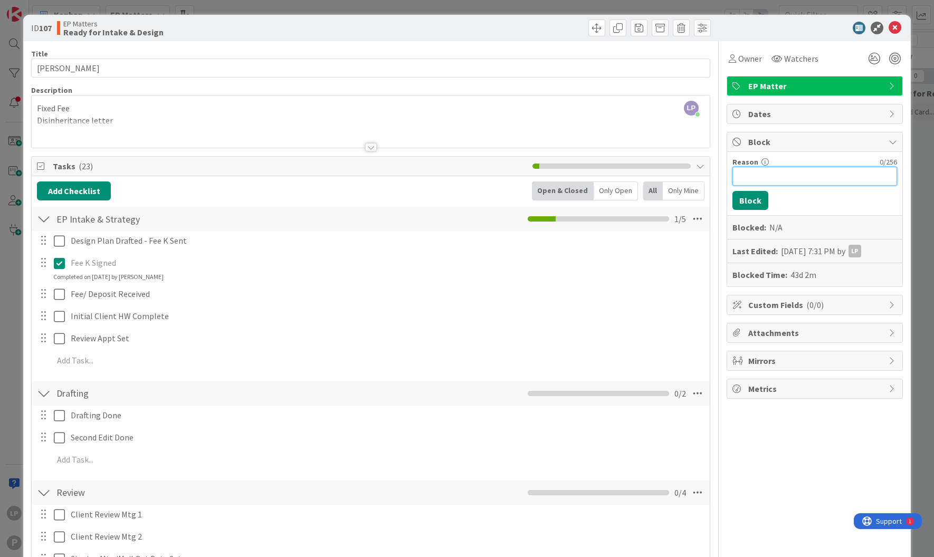
click at [756, 176] on input "Reason" at bounding box center [815, 176] width 165 height 19
paste input "HOLD for Prep Dox for REV 11/06"
type input "HOLD for Prep Dox for REV 11/06"
click at [742, 202] on button "Block" at bounding box center [751, 200] width 36 height 19
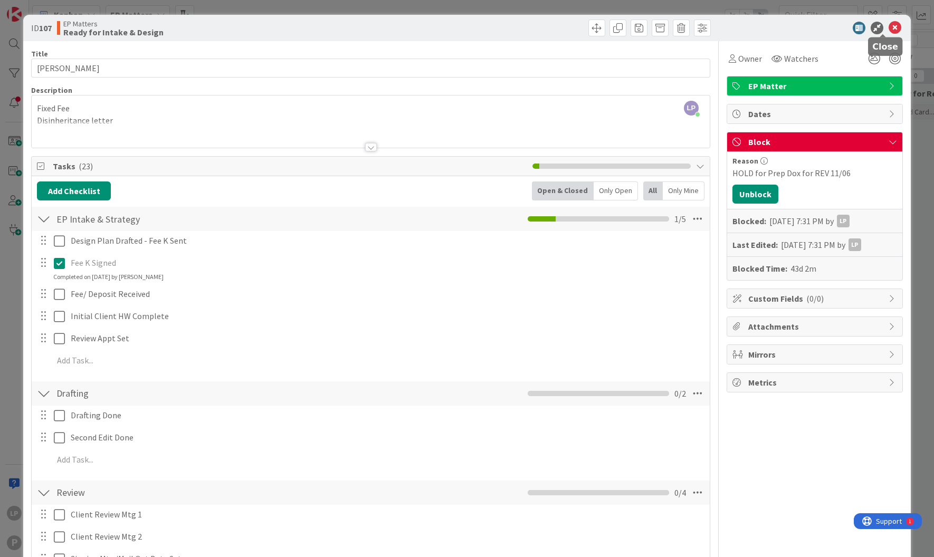
click at [889, 25] on icon at bounding box center [895, 28] width 13 height 13
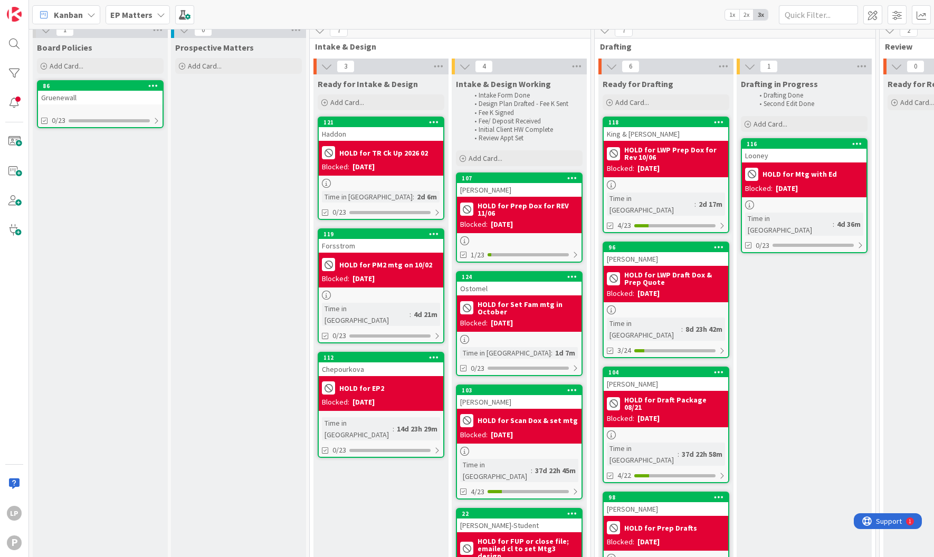
drag, startPoint x: 518, startPoint y: 174, endPoint x: 636, endPoint y: 145, distance: 121.1
